Goal: Find specific page/section: Find specific page/section

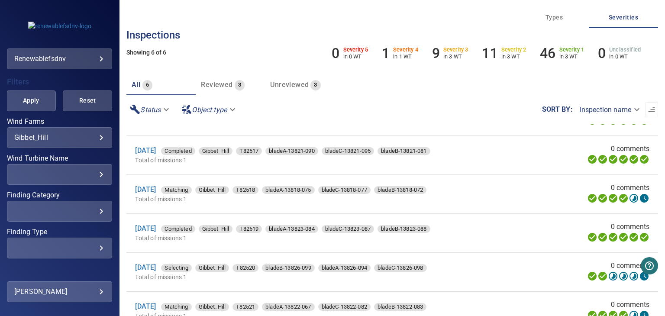
scroll to position [204, 0]
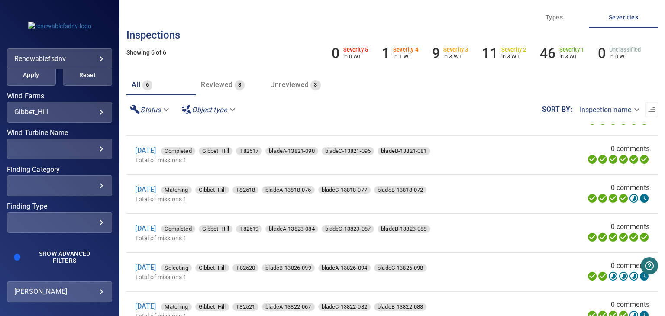
click at [87, 153] on div "​ ​" at bounding box center [59, 149] width 105 height 21
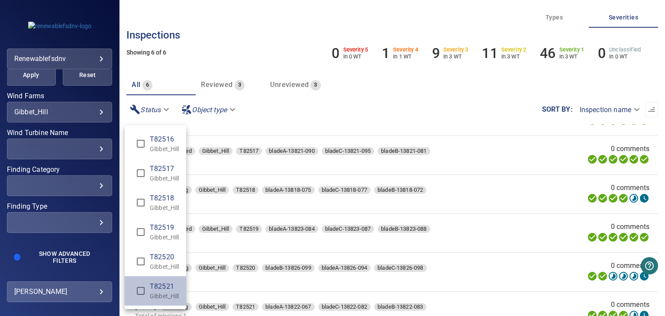
click at [155, 290] on span "T82521" at bounding box center [164, 286] width 29 height 10
type input "**********"
click at [41, 78] on div "Wind Turbine Name" at bounding box center [332, 158] width 665 height 316
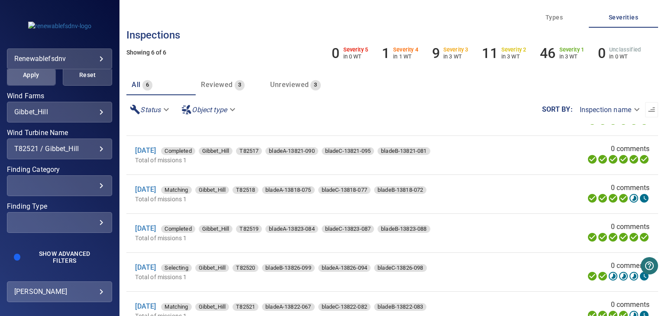
click at [29, 77] on span "Apply" at bounding box center [31, 75] width 28 height 11
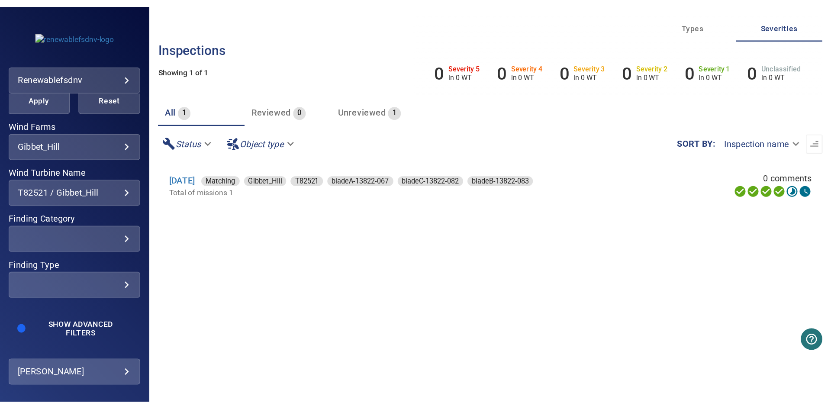
scroll to position [0, 0]
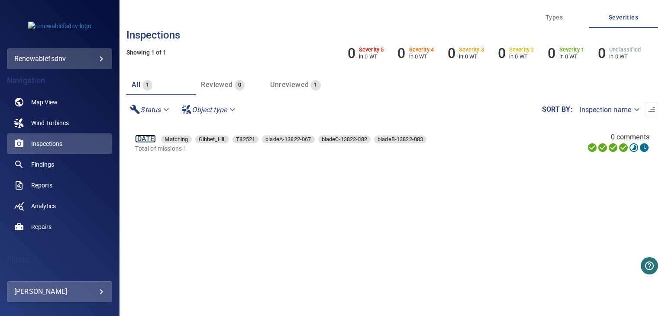
click at [148, 141] on link "[DATE]" at bounding box center [145, 139] width 21 height 8
